Goal: Navigation & Orientation: Find specific page/section

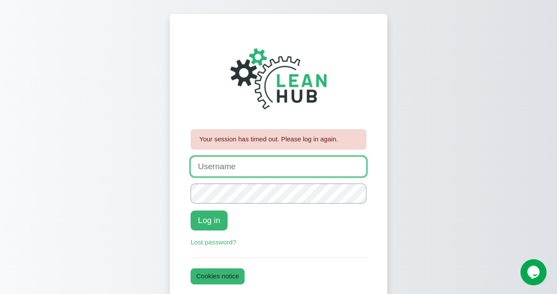
click at [214, 160] on input "Username" at bounding box center [278, 167] width 176 height 20
type input "johanna"
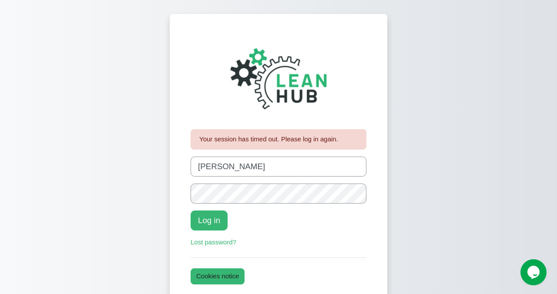
click at [205, 208] on form "Username johanna Password Log in Lost password?" at bounding box center [278, 202] width 176 height 91
click at [205, 222] on button "Log in" at bounding box center [208, 220] width 37 height 20
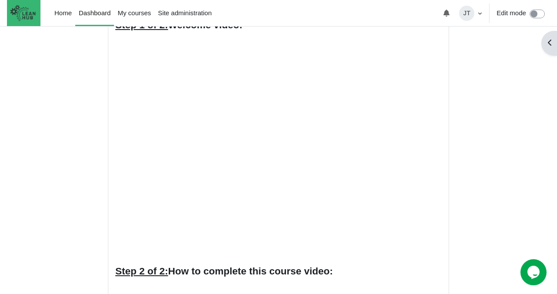
scroll to position [119, 0]
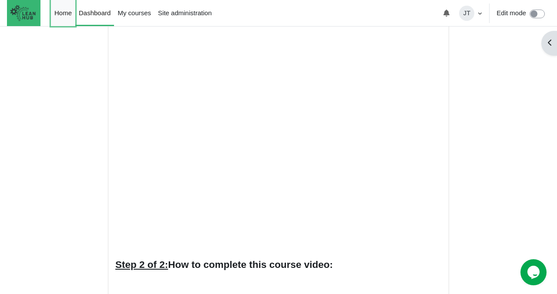
click at [60, 18] on link "Home" at bounding box center [63, 13] width 24 height 26
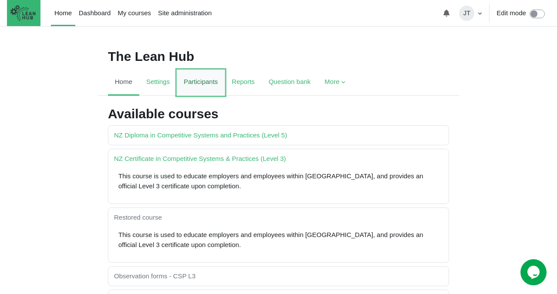
click at [209, 85] on link "Participants" at bounding box center [201, 83] width 48 height 26
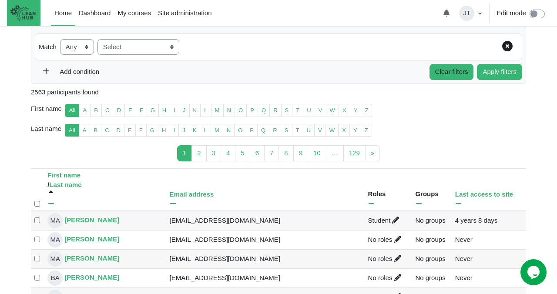
scroll to position [114, 0]
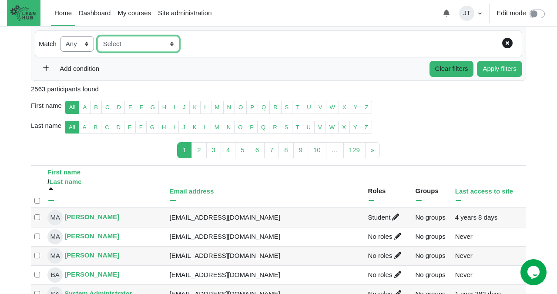
click at [176, 42] on select "Select Keyword Status Roles Inactive for more than" at bounding box center [138, 44] width 82 height 16
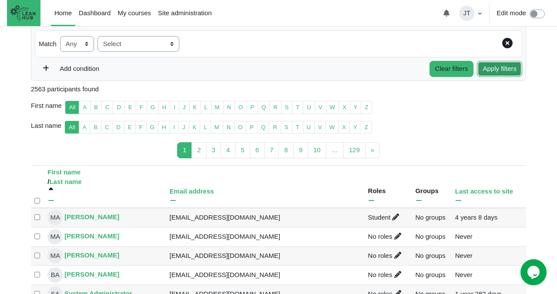
click at [500, 72] on button "Apply filters" at bounding box center [499, 69] width 45 height 16
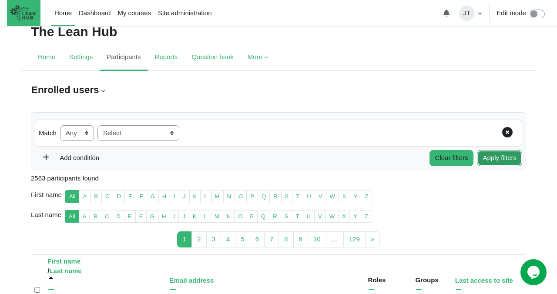
scroll to position [0, 0]
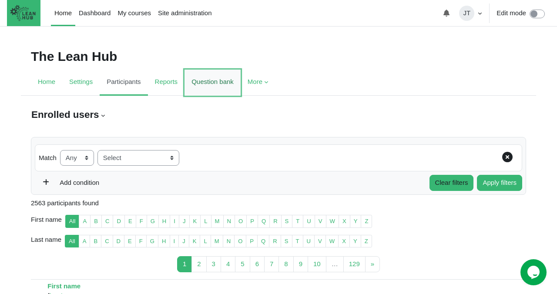
click at [218, 84] on link "Question bank" at bounding box center [212, 83] width 56 height 26
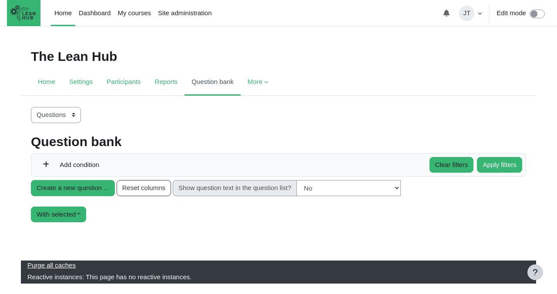
select select "category"
select select "hidden"
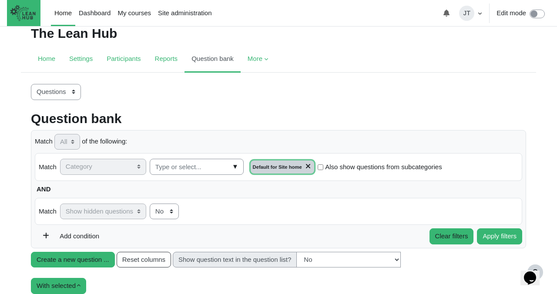
scroll to position [15, 0]
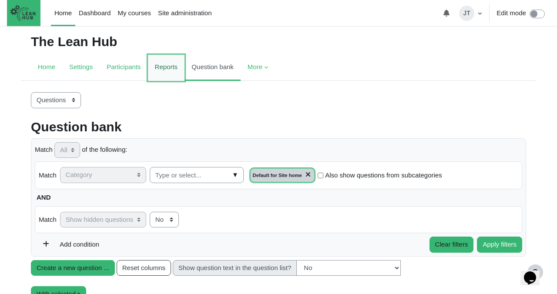
click at [171, 68] on link "Reports" at bounding box center [166, 68] width 37 height 26
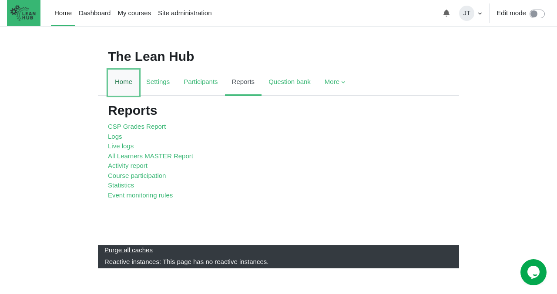
click at [127, 83] on link "Home" at bounding box center [123, 83] width 31 height 26
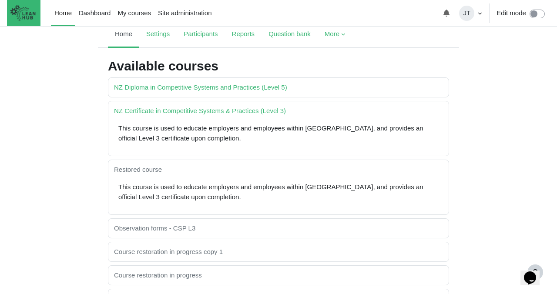
scroll to position [46, 0]
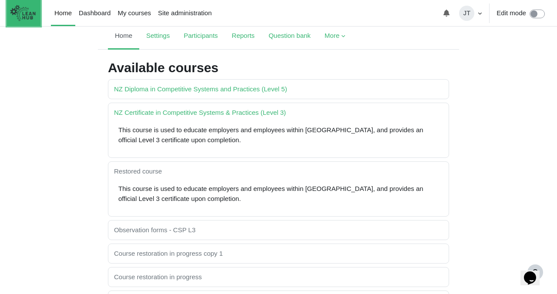
click at [22, 12] on img "Site navigation" at bounding box center [23, 13] width 32 height 23
